Goal: Obtain resource: Download file/media

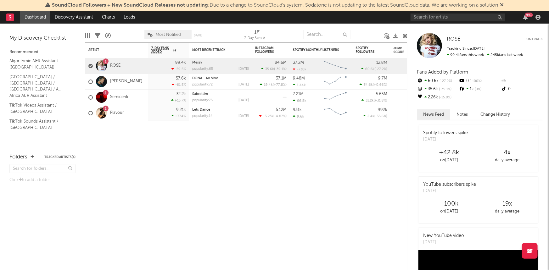
click at [504, 3] on icon at bounding box center [502, 4] width 4 height 5
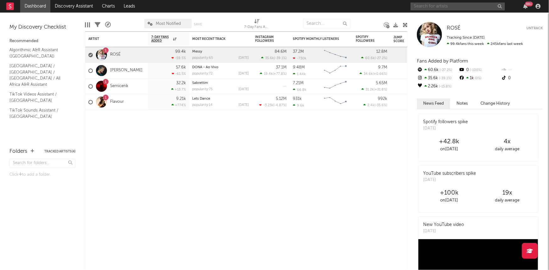
click at [462, 7] on input "text" at bounding box center [458, 7] width 94 height 8
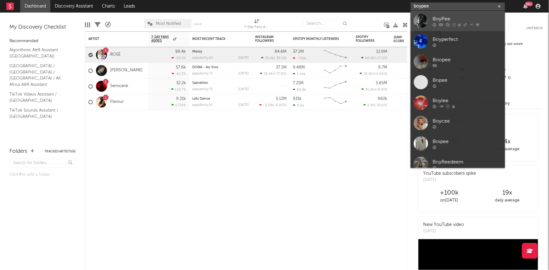
type input "boypee"
click at [449, 18] on div "BoyPee" at bounding box center [467, 19] width 69 height 8
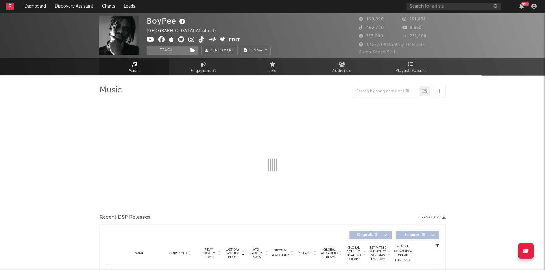
select select "6m"
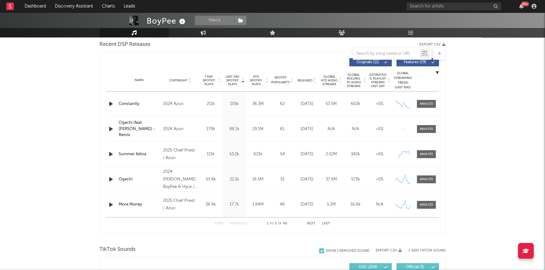
scroll to position [143, 0]
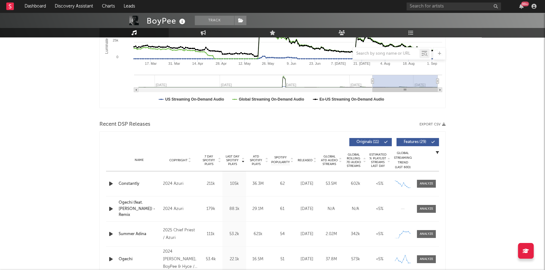
click at [431, 123] on button "Export CSV" at bounding box center [433, 125] width 26 height 4
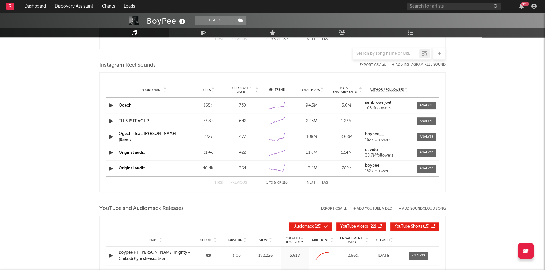
scroll to position [630, 0]
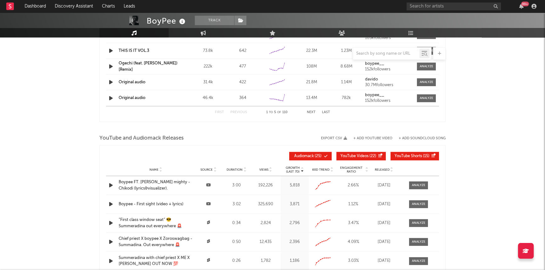
click at [330, 138] on button "Export CSV" at bounding box center [334, 139] width 26 height 4
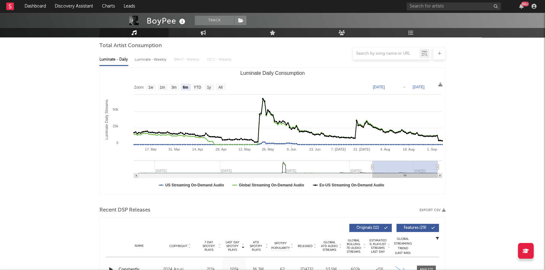
scroll to position [0, 0]
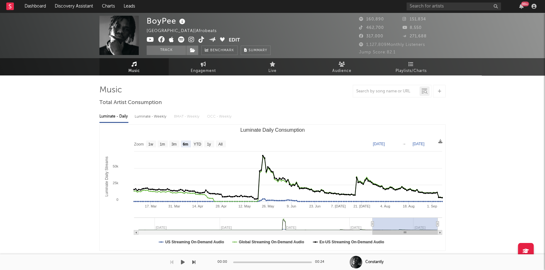
click at [179, 259] on div at bounding box center [98, 263] width 196 height 16
click at [183, 264] on icon "button" at bounding box center [183, 262] width 4 height 5
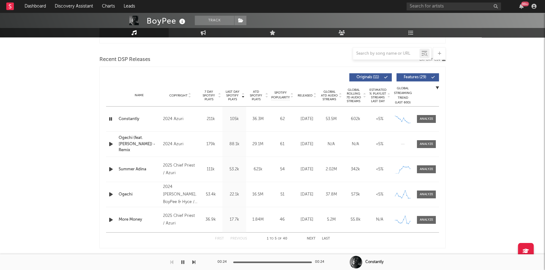
scroll to position [200, 0]
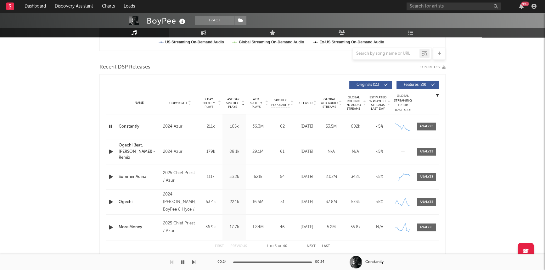
click at [108, 151] on icon "button" at bounding box center [111, 152] width 7 height 8
click at [110, 175] on icon "button" at bounding box center [111, 177] width 7 height 8
click at [110, 202] on icon "button" at bounding box center [111, 202] width 7 height 8
click at [111, 228] on icon "button" at bounding box center [111, 228] width 7 height 8
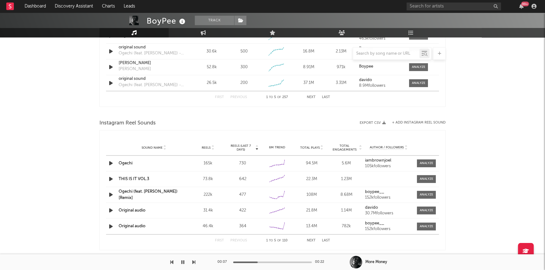
scroll to position [515, 0]
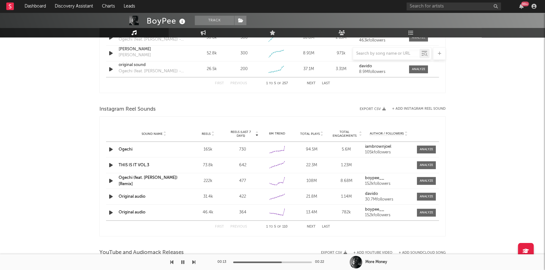
click at [111, 148] on icon "button" at bounding box center [111, 150] width 7 height 8
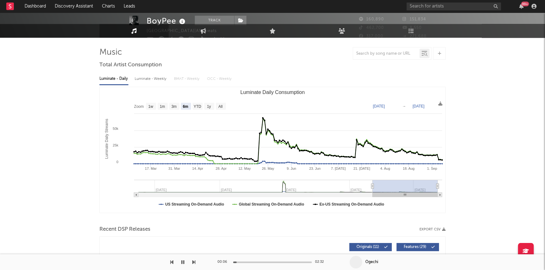
scroll to position [0, 0]
